Goal: Transaction & Acquisition: Purchase product/service

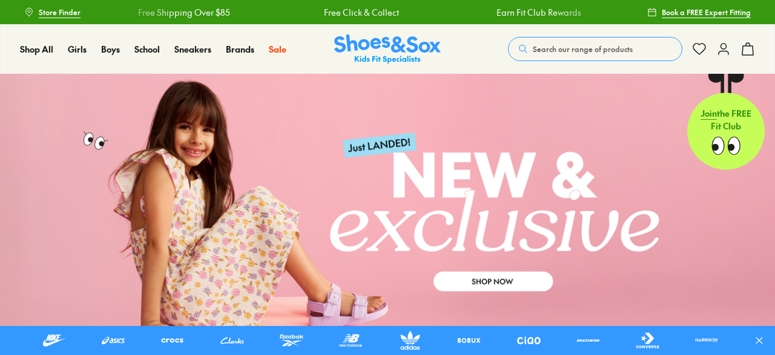
scroll to position [703, 0]
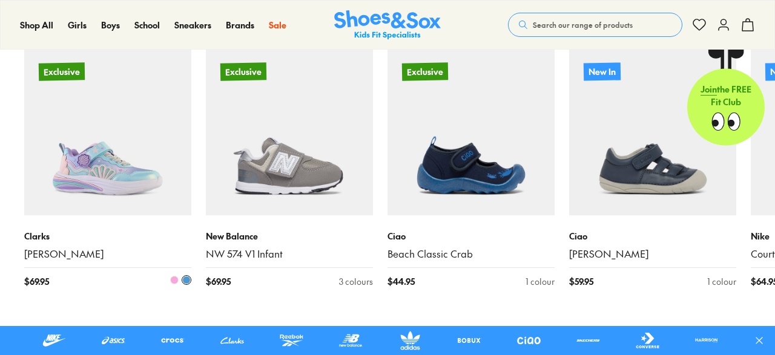
click at [55, 73] on p "Exclusive" at bounding box center [62, 71] width 46 height 18
